Goal: Task Accomplishment & Management: Manage account settings

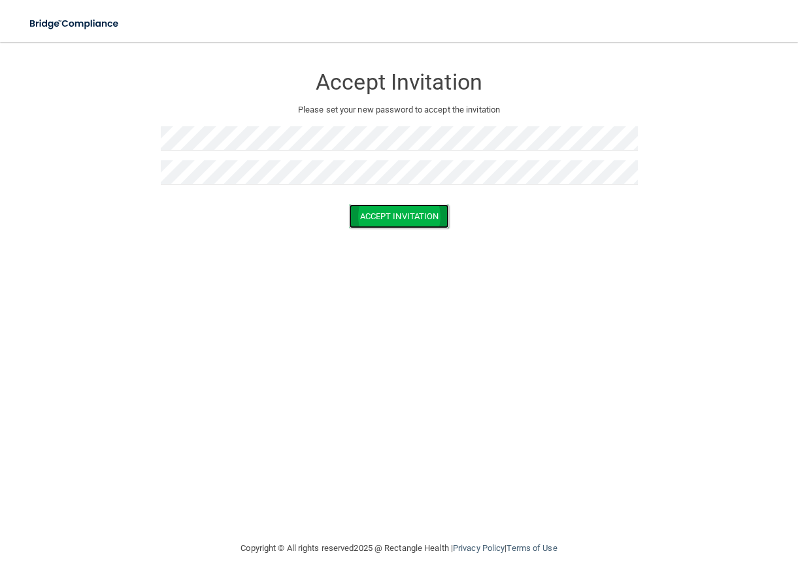
click at [397, 216] on button "Accept Invitation" at bounding box center [399, 216] width 101 height 24
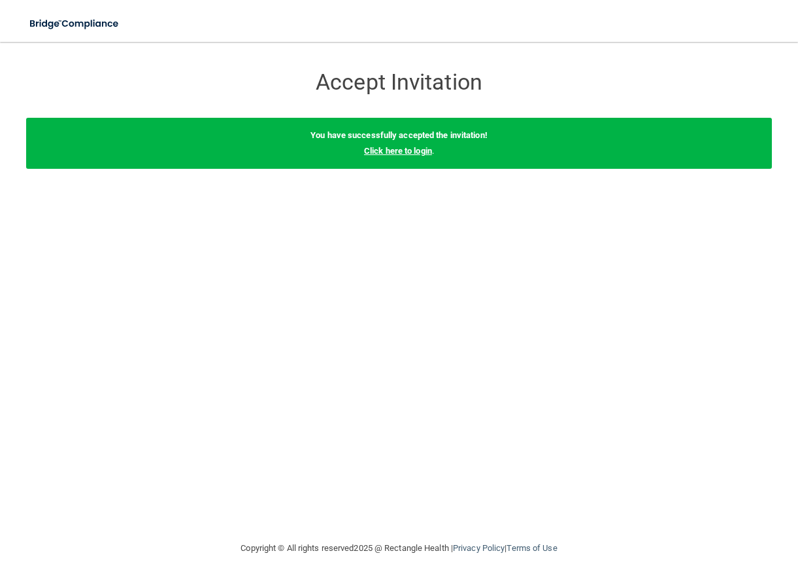
click at [392, 150] on link "Click here to login" at bounding box center [398, 151] width 68 height 10
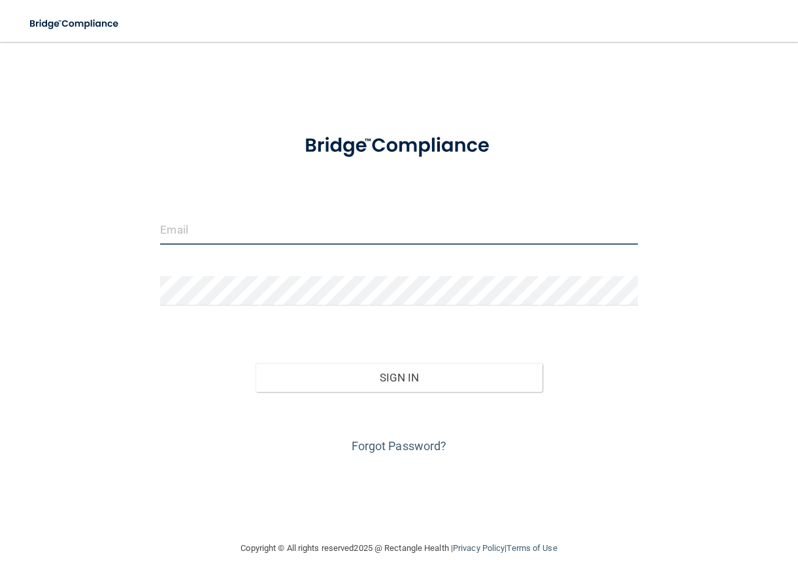
click at [187, 226] on input "email" at bounding box center [398, 229] width 477 height 29
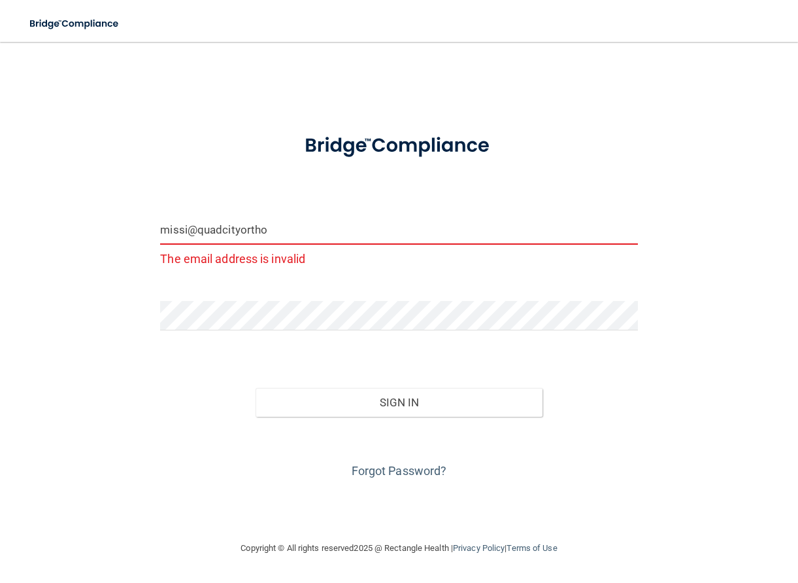
click at [197, 231] on input "missi@quadcityortho" at bounding box center [398, 229] width 477 height 29
click at [216, 229] on input "missi.quadcityortho" at bounding box center [398, 229] width 477 height 29
click at [213, 228] on input "missi.qcityortho" at bounding box center [398, 229] width 477 height 29
click at [237, 230] on input "missi.qcortho" at bounding box center [398, 229] width 477 height 29
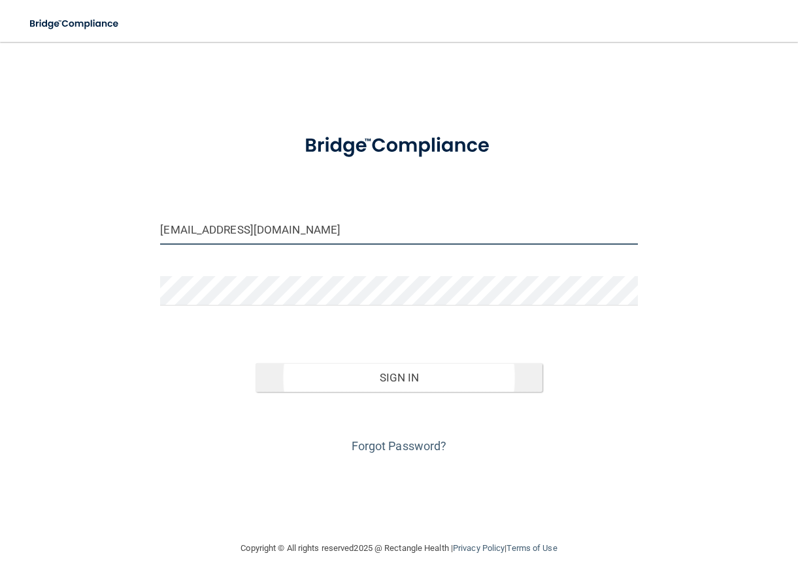
type input "[EMAIL_ADDRESS][DOMAIN_NAME]"
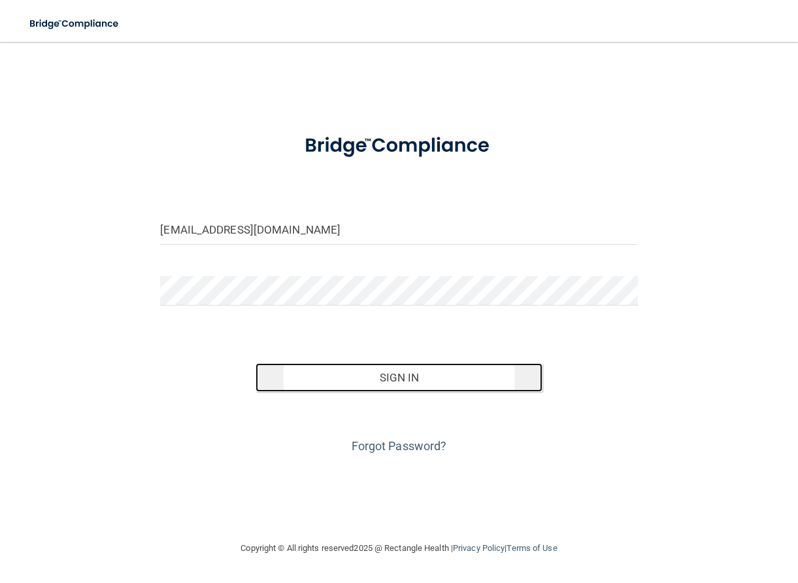
click at [381, 379] on button "Sign In" at bounding box center [399, 377] width 286 height 29
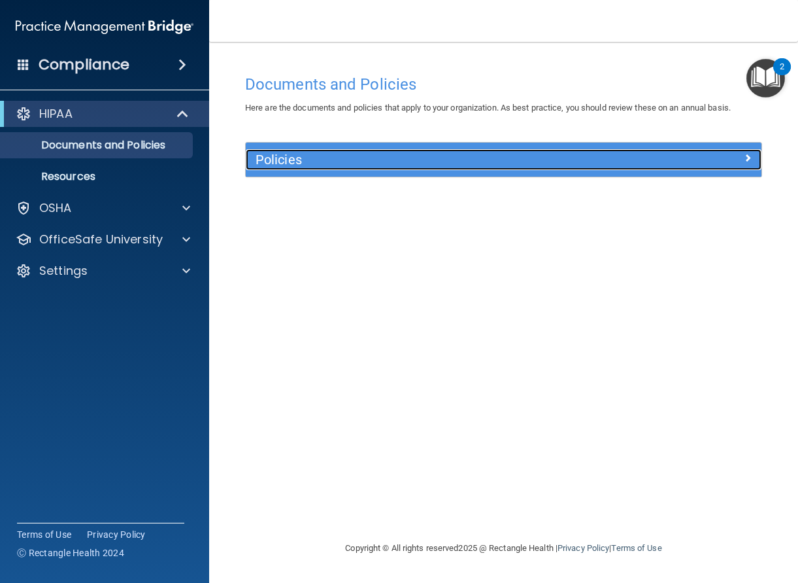
click at [282, 156] on h5 "Policies" at bounding box center [439, 159] width 367 height 14
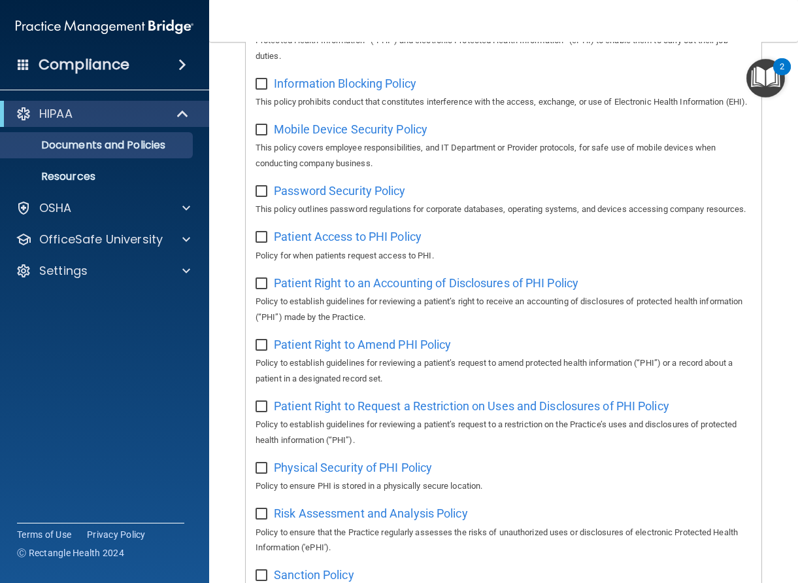
scroll to position [588, 0]
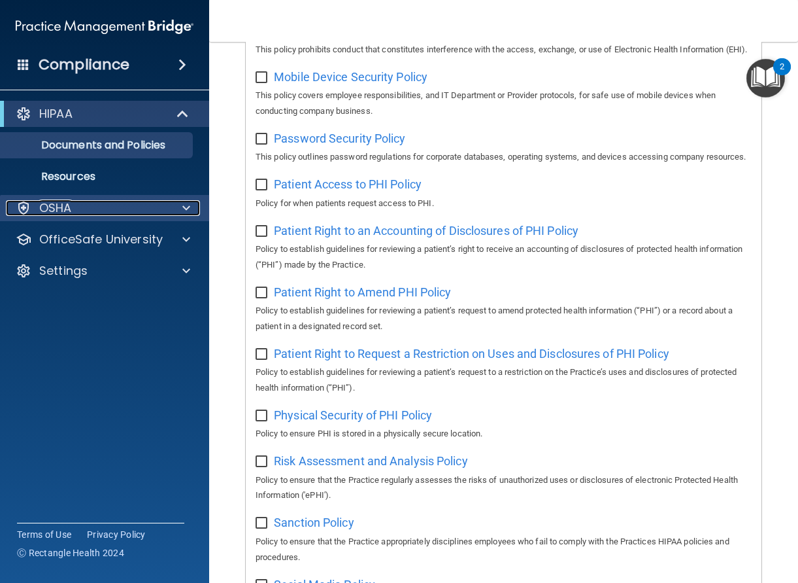
click at [180, 205] on div at bounding box center [184, 208] width 33 height 16
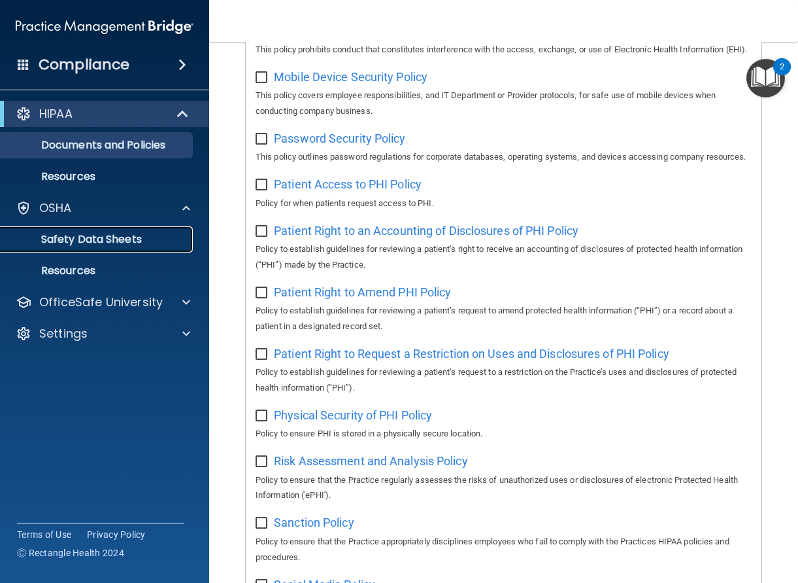
click at [133, 239] on p "Safety Data Sheets" at bounding box center [97, 239] width 178 height 13
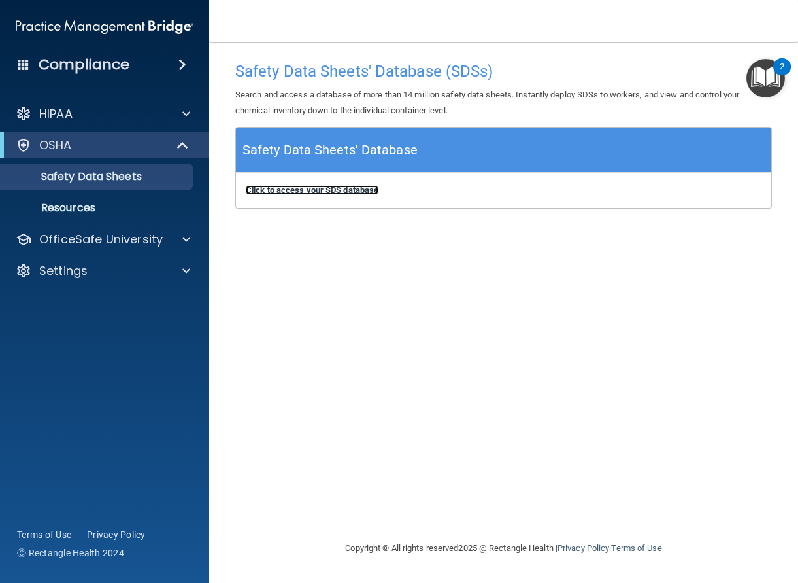
click at [309, 194] on b "Click to access your SDS database" at bounding box center [312, 190] width 133 height 10
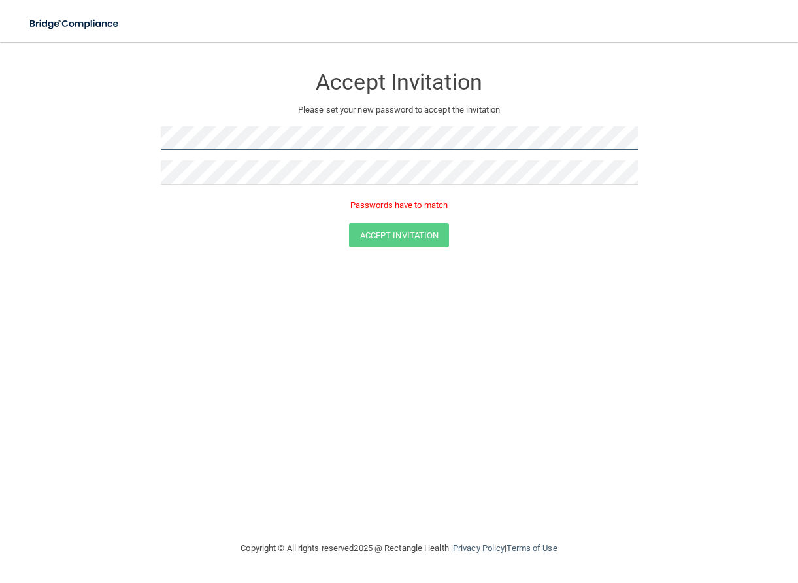
click at [88, 136] on form "Accept Invitation Please set your new password to accept the invitation Passwor…" at bounding box center [399, 159] width 746 height 208
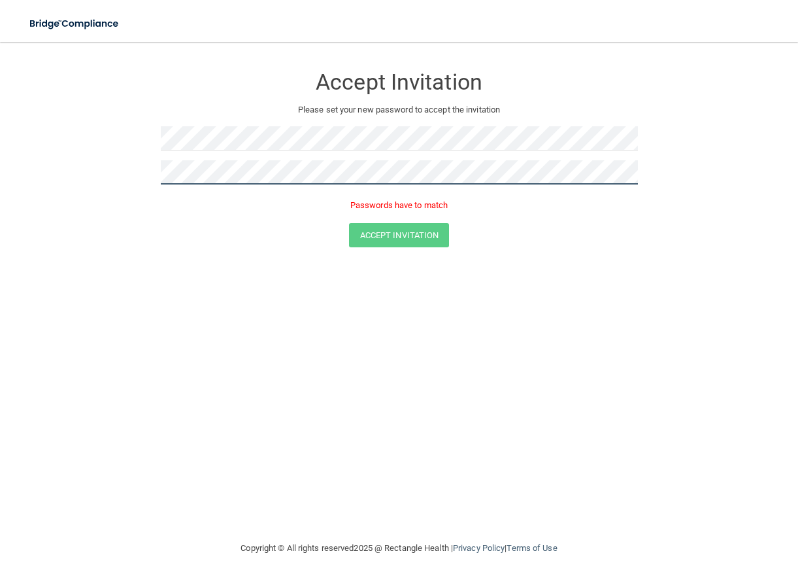
click at [110, 174] on form "Accept Invitation Please set your new password to accept the invitation Passwor…" at bounding box center [399, 159] width 746 height 208
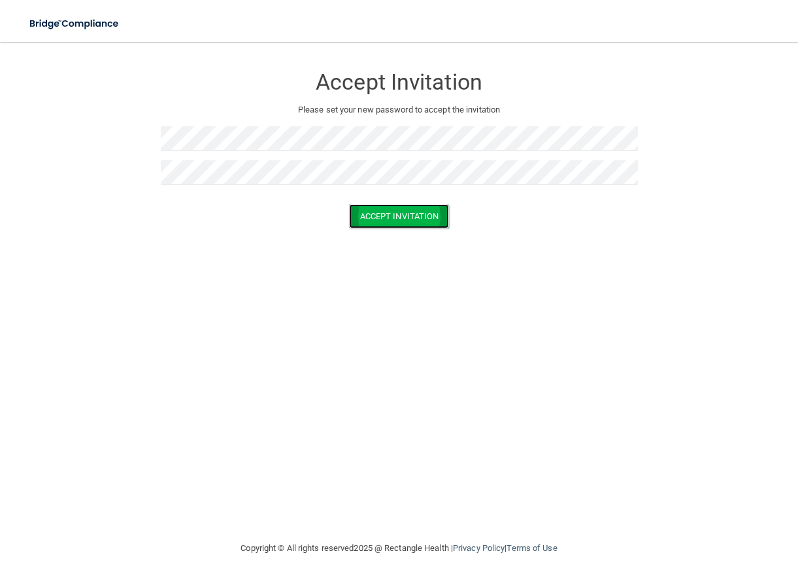
click at [395, 213] on button "Accept Invitation" at bounding box center [399, 216] width 101 height 24
